Goal: Find specific page/section: Find specific page/section

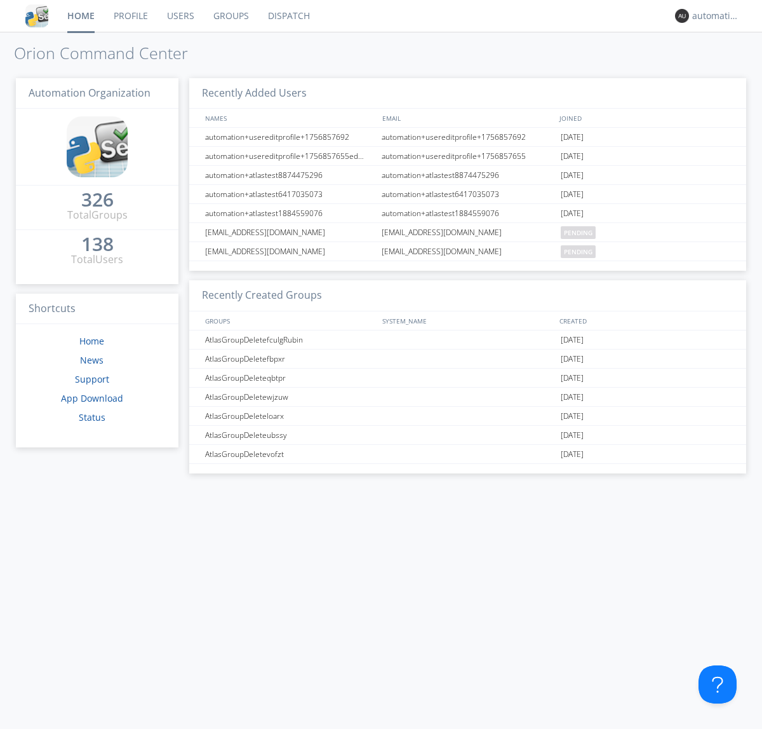
click at [288, 16] on link "Dispatch" at bounding box center [289, 16] width 61 height 32
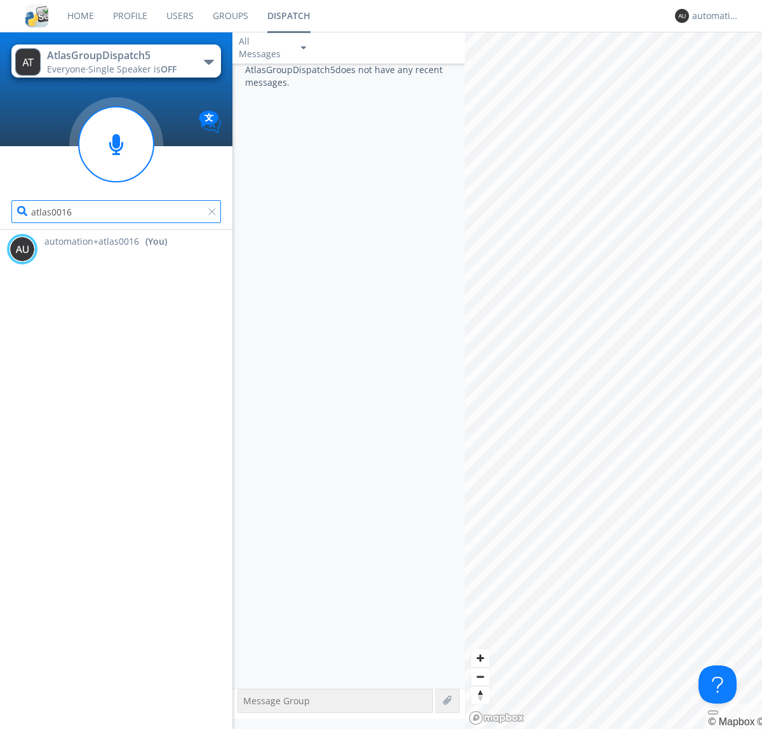
type input "atlas0016"
click at [713, 16] on div "automation+atlas0016" at bounding box center [716, 16] width 48 height 13
click at [722, 67] on div "Log Out" at bounding box center [722, 67] width 65 height 23
